Goal: Task Accomplishment & Management: Use online tool/utility

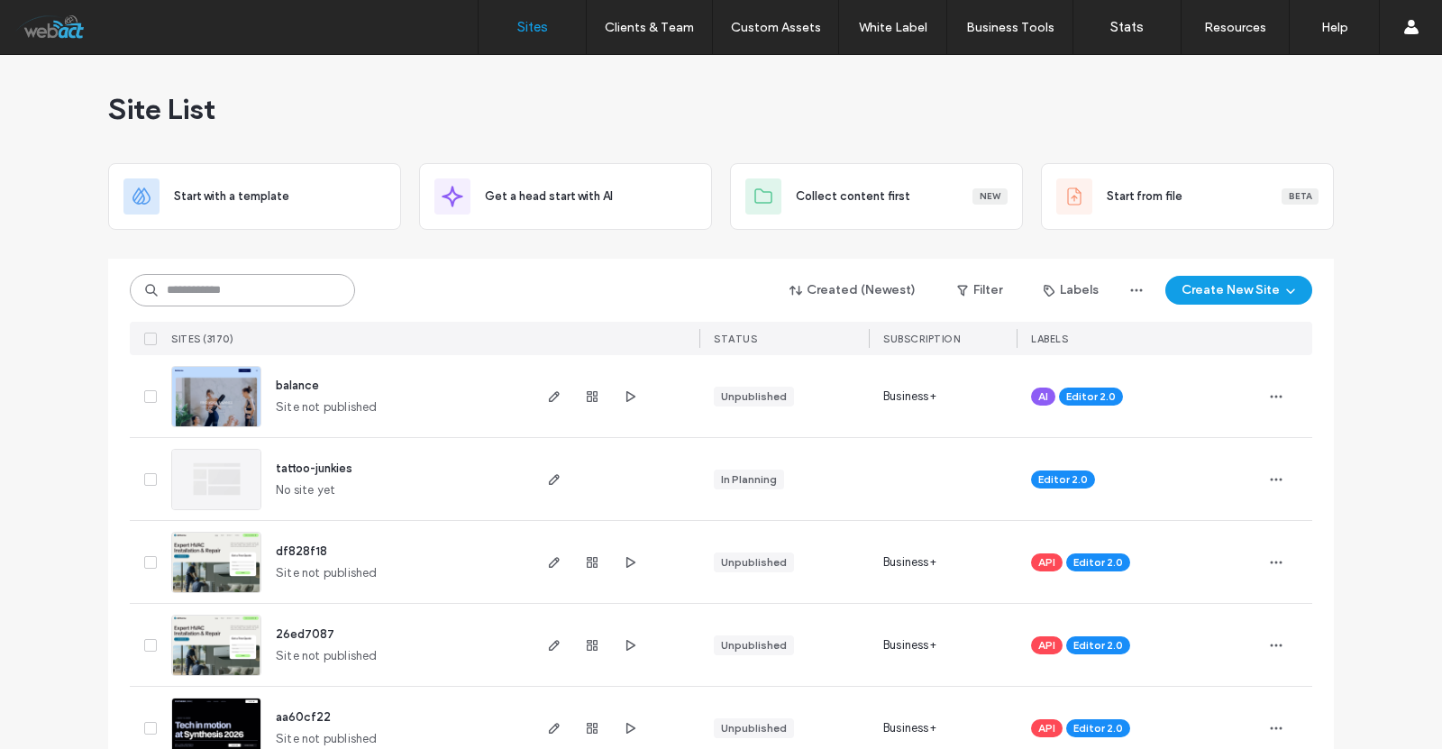
click at [223, 282] on input at bounding box center [242, 290] width 225 height 32
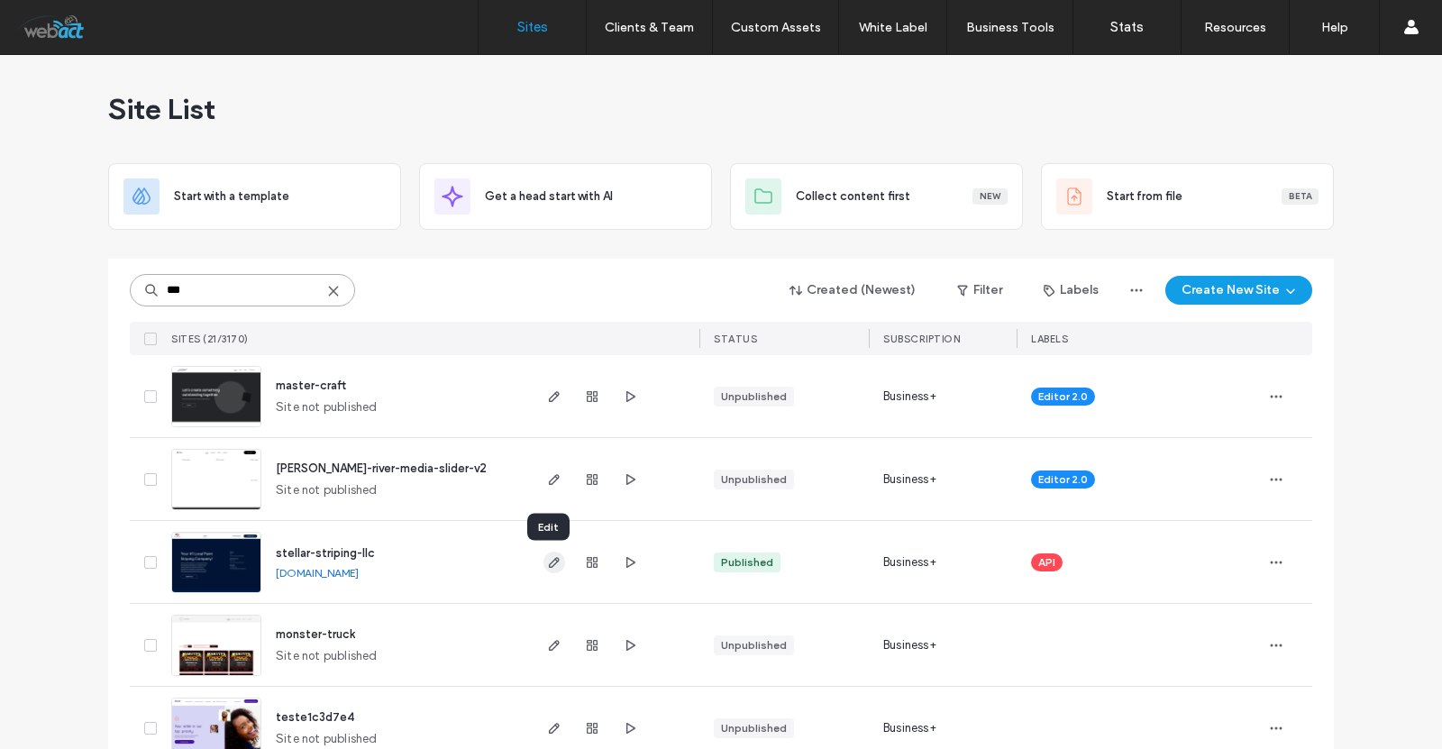
type input "***"
click at [547, 557] on icon "button" at bounding box center [554, 562] width 14 height 14
